Goal: Transaction & Acquisition: Purchase product/service

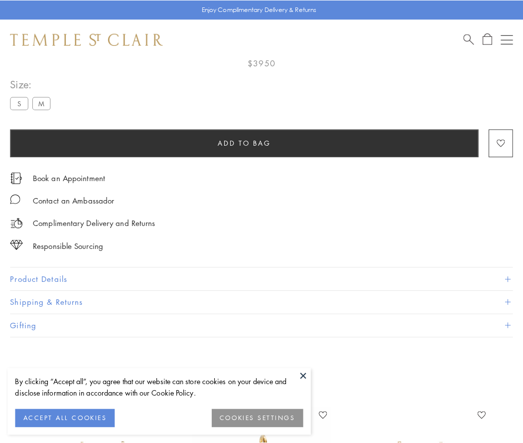
scroll to position [59, 0]
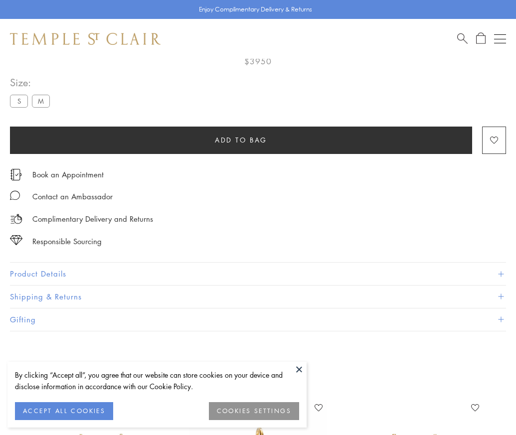
click at [241, 140] on span "Add to bag" at bounding box center [241, 140] width 52 height 11
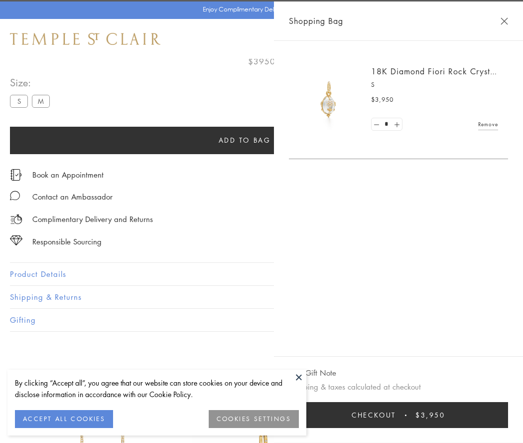
click at [509, 415] on button "Checkout $3,950" at bounding box center [398, 415] width 219 height 26
